Goal: Find specific page/section

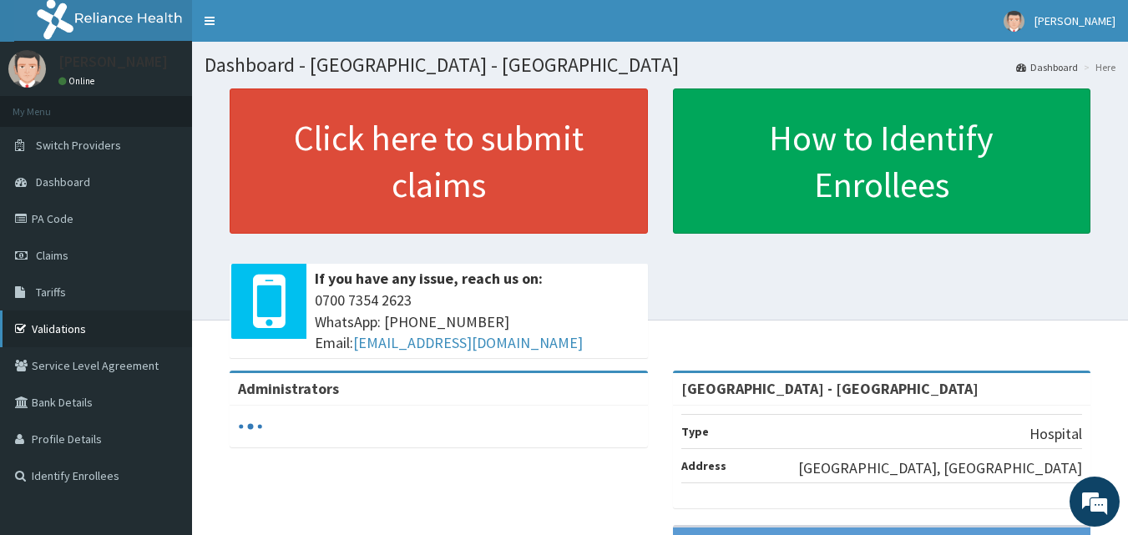
click at [62, 326] on link "Validations" at bounding box center [96, 329] width 192 height 37
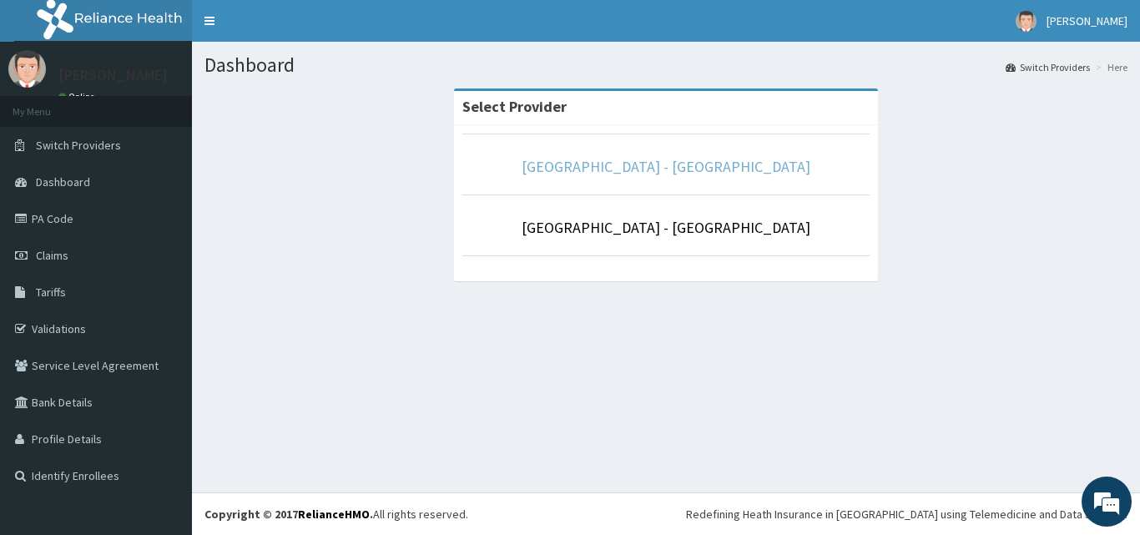
click at [614, 164] on link "Prince and Princess Hospital - Egbeda" at bounding box center [666, 166] width 289 height 19
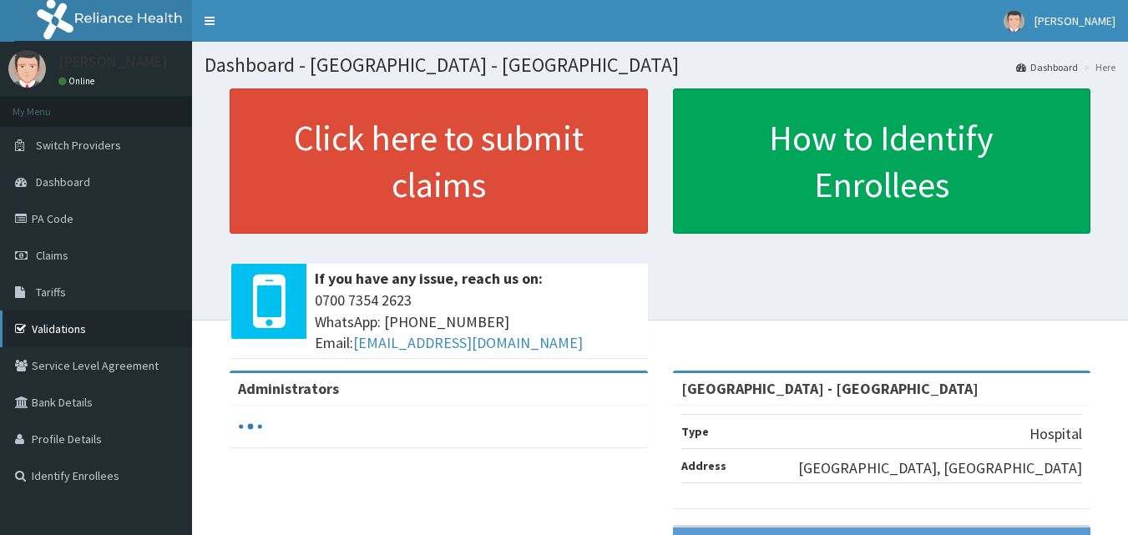
click at [67, 330] on link "Validations" at bounding box center [96, 329] width 192 height 37
